Goal: Information Seeking & Learning: Learn about a topic

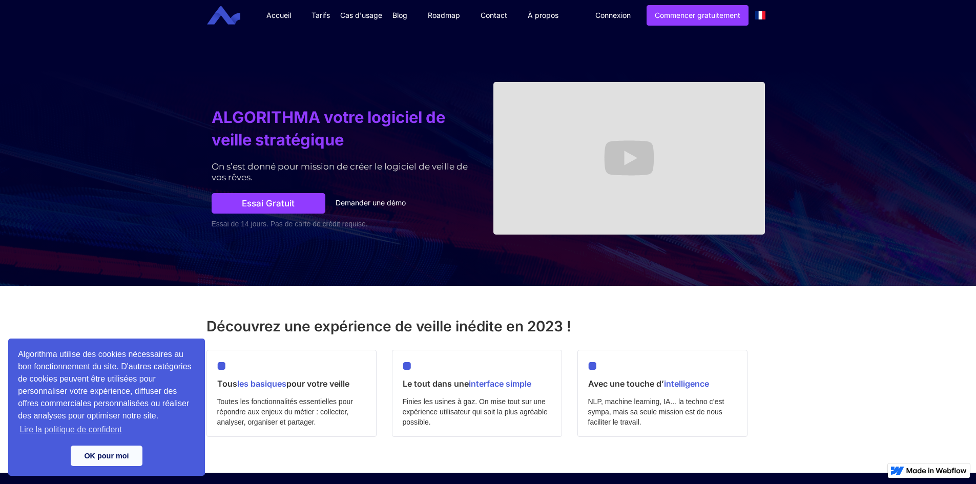
click at [324, 12] on link "Tarifs" at bounding box center [320, 15] width 39 height 31
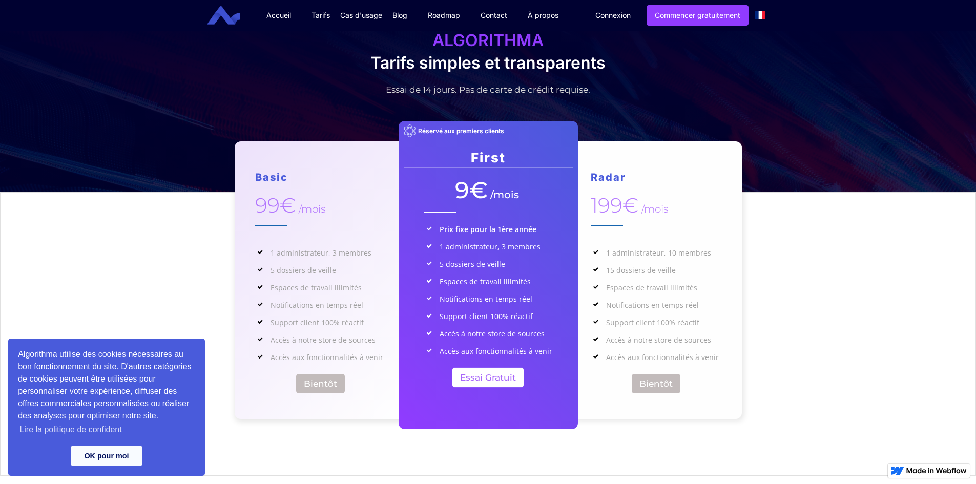
scroll to position [102, 0]
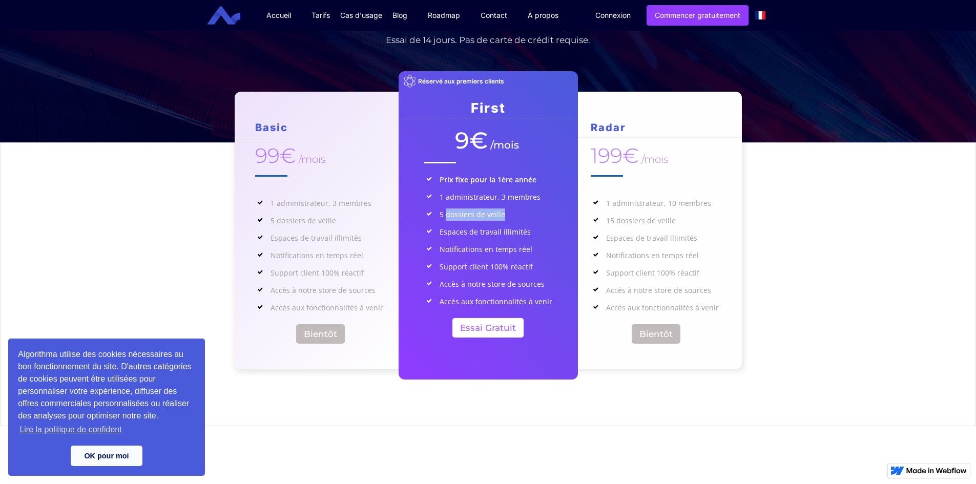
drag, startPoint x: 504, startPoint y: 212, endPoint x: 446, endPoint y: 209, distance: 58.5
click at [446, 209] on p "5 dossiers de veille" at bounding box center [496, 215] width 113 height 12
drag, startPoint x: 442, startPoint y: 212, endPoint x: 443, endPoint y: 217, distance: 5.2
click at [442, 212] on p "5 dossiers de veille" at bounding box center [496, 215] width 113 height 12
drag, startPoint x: 532, startPoint y: 230, endPoint x: 427, endPoint y: 235, distance: 105.2
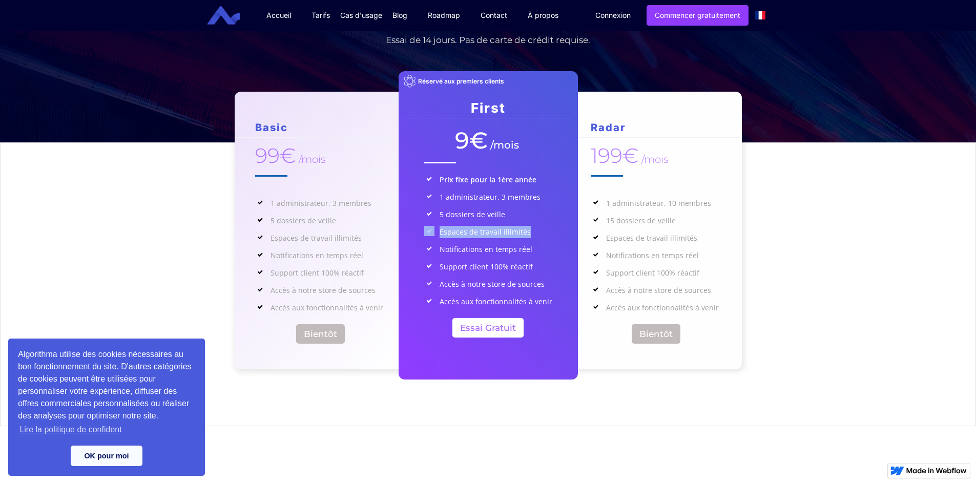
click at [427, 235] on li "Espaces de travail illimités" at bounding box center [488, 232] width 128 height 12
drag, startPoint x: 550, startPoint y: 247, endPoint x: 436, endPoint y: 242, distance: 113.9
click at [436, 242] on ul "Prix fixe pour la 1ère année 1 administrateur, 3 membres 5 dossiers de veille E…" at bounding box center [488, 241] width 128 height 134
drag, startPoint x: 537, startPoint y: 268, endPoint x: 440, endPoint y: 271, distance: 96.9
click at [440, 271] on p "Support client 100% réactif" at bounding box center [496, 267] width 113 height 12
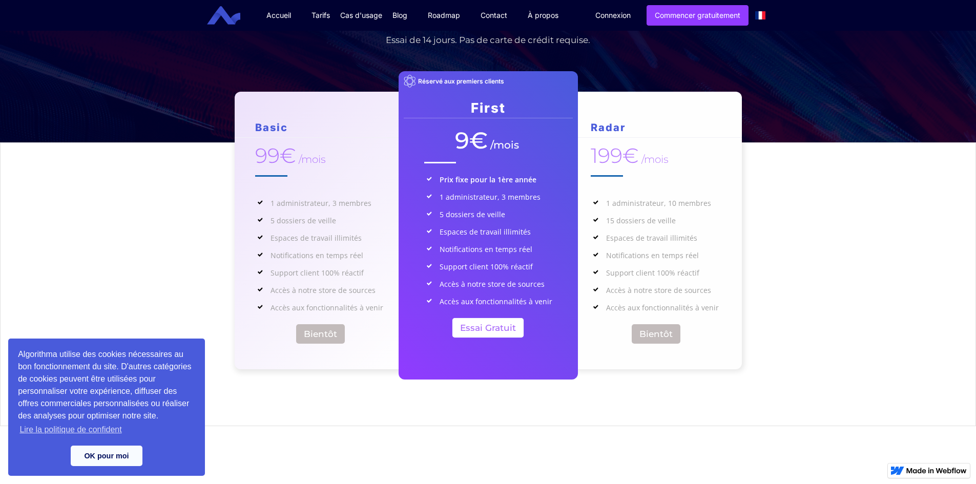
click at [450, 290] on p "Accès à notre store de sources" at bounding box center [496, 284] width 113 height 12
drag, startPoint x: 544, startPoint y: 279, endPoint x: 437, endPoint y: 276, distance: 107.1
click at [437, 276] on ul "Prix fixe pour la 1ère année 1 administrateur, 3 membres 5 dossiers de veille E…" at bounding box center [488, 241] width 128 height 134
drag, startPoint x: 494, startPoint y: 399, endPoint x: 490, endPoint y: 387, distance: 11.7
click at [491, 394] on div "Basic 99€ /mois 1 administrateur, 3 membres 5 dossiers de veille Espaces de tra…" at bounding box center [488, 274] width 975 height 262
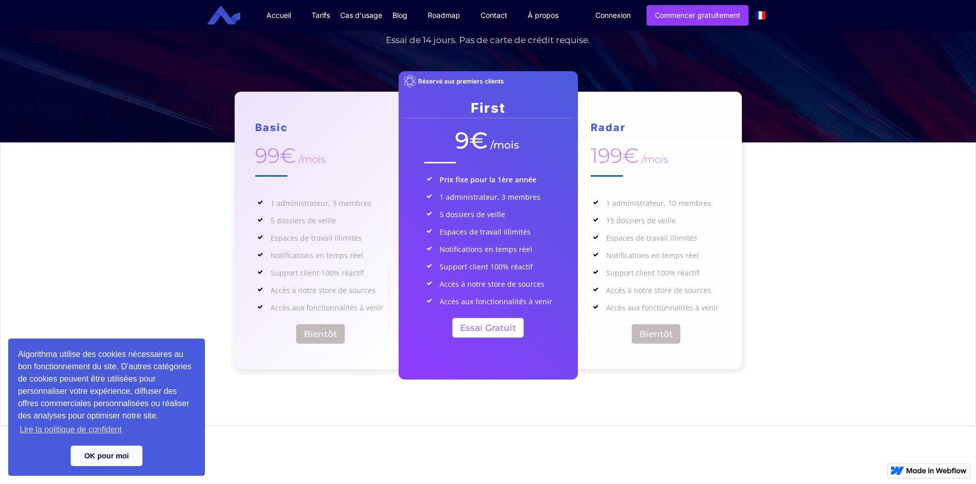
click at [273, 15] on link "Accueil" at bounding box center [278, 15] width 45 height 31
